Goal: Register for event/course

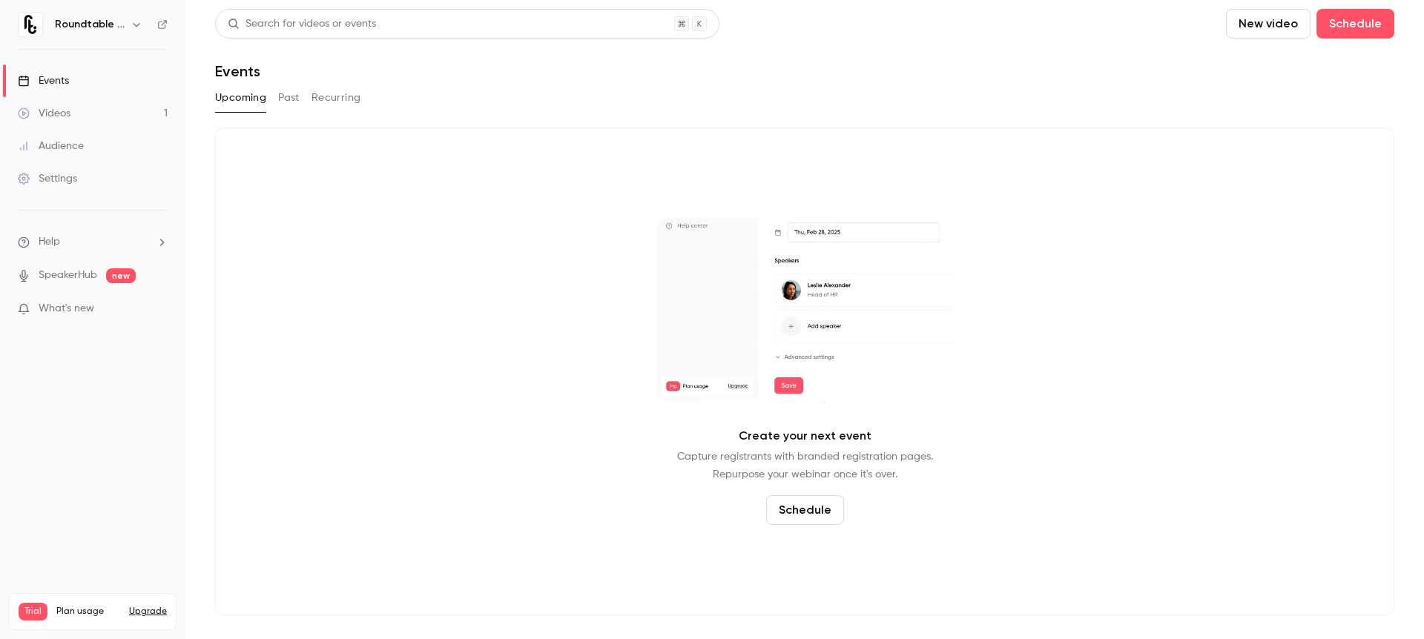
click at [295, 97] on button "Past" at bounding box center [289, 98] width 22 height 24
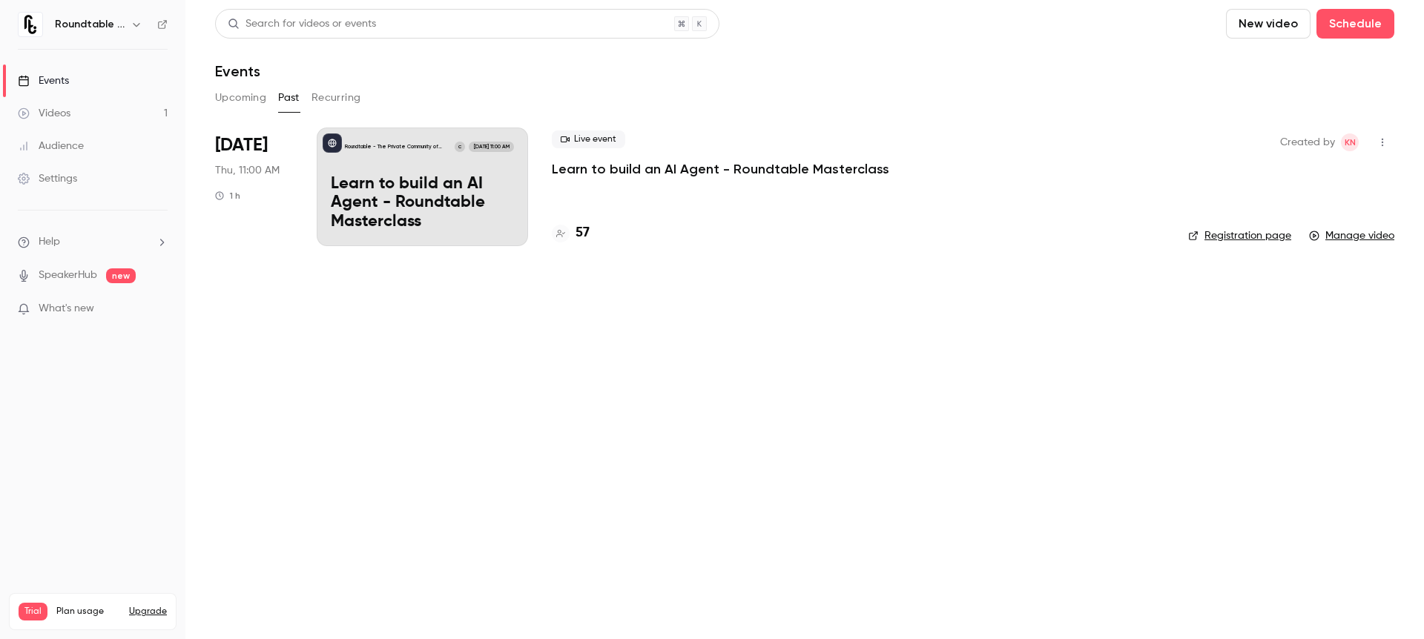
click at [1236, 248] on li "[DATE] Thu, 11:00 AM 1 h Roundtable - The Private Community of Founders C [DATE…" at bounding box center [804, 196] width 1179 height 136
click at [1237, 233] on link "Registration page" at bounding box center [1239, 235] width 103 height 15
